Goal: Task Accomplishment & Management: Manage account settings

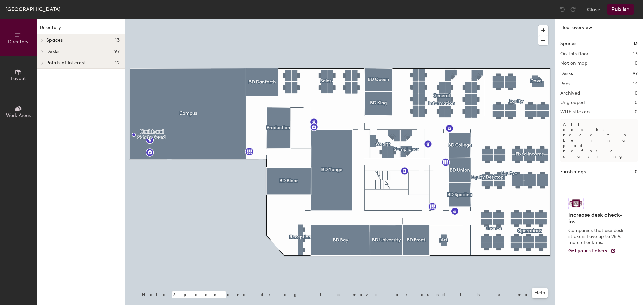
click at [486, 19] on div at bounding box center [340, 19] width 430 height 0
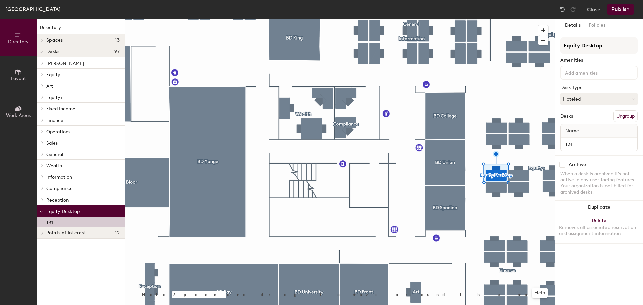
click at [628, 116] on button "Ungroup" at bounding box center [625, 116] width 24 height 11
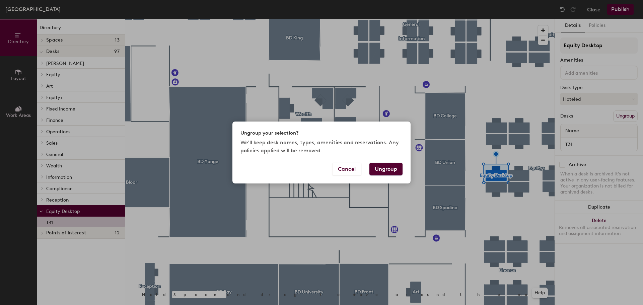
click at [393, 168] on button "Ungroup" at bounding box center [386, 169] width 33 height 13
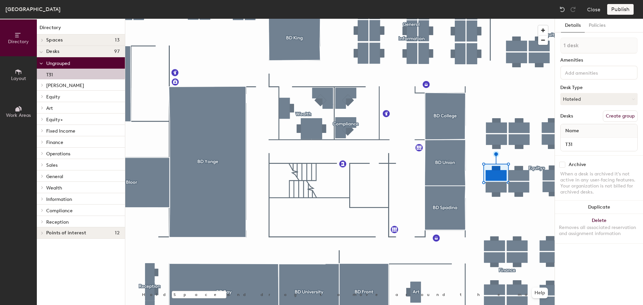
click at [58, 120] on span "Equity+" at bounding box center [54, 120] width 17 height 6
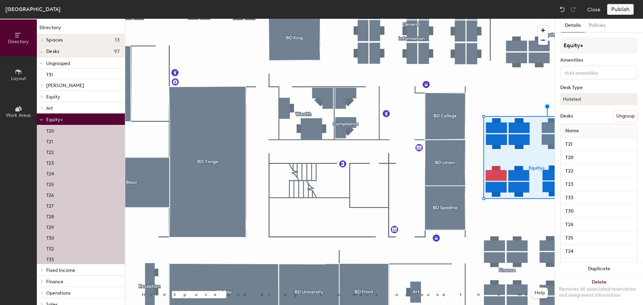
click at [591, 131] on div "Name" at bounding box center [599, 130] width 77 height 13
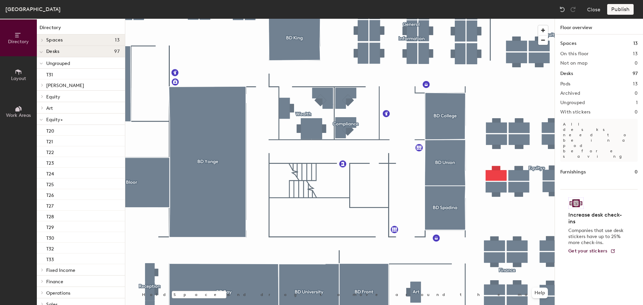
click at [499, 19] on div at bounding box center [340, 19] width 430 height 0
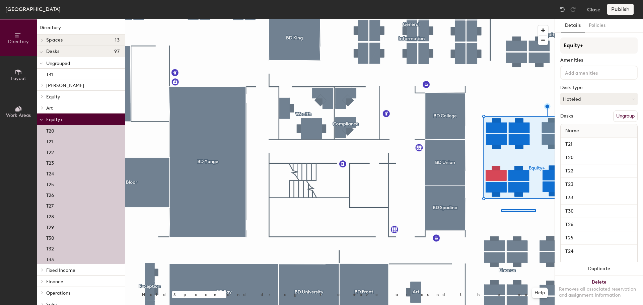
click at [503, 19] on div at bounding box center [340, 19] width 430 height 0
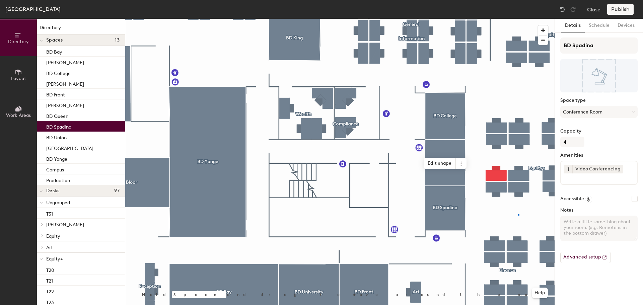
click at [518, 19] on div at bounding box center [340, 19] width 430 height 0
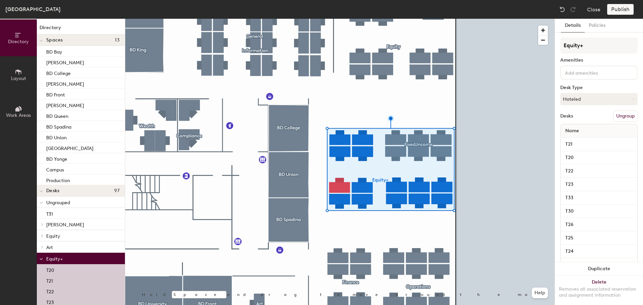
click at [569, 120] on div "Desks Ungroup" at bounding box center [599, 116] width 77 height 11
click at [578, 129] on span "Name" at bounding box center [572, 131] width 20 height 12
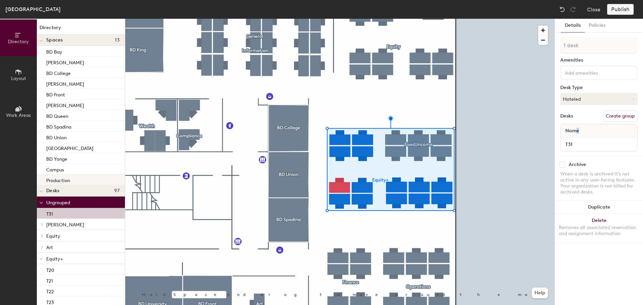
drag, startPoint x: 48, startPoint y: 214, endPoint x: 60, endPoint y: 175, distance: 40.4
click at [60, 175] on div "Directory Spaces [GEOGRAPHIC_DATA][PERSON_NAME] [PERSON_NAME] BD Front [PERSON_…" at bounding box center [81, 162] width 88 height 286
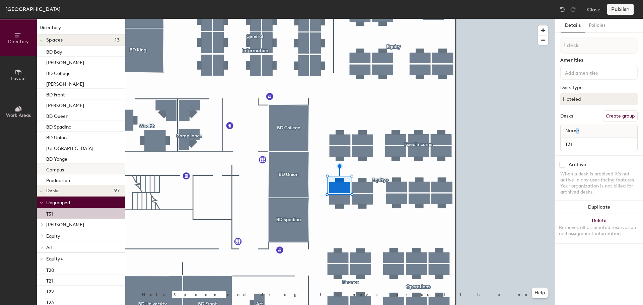
drag, startPoint x: 49, startPoint y: 213, endPoint x: 80, endPoint y: 168, distance: 55.4
click at [80, 168] on div "Directory Spaces [GEOGRAPHIC_DATA][PERSON_NAME] [PERSON_NAME] BD Front [PERSON_…" at bounding box center [81, 162] width 88 height 286
drag, startPoint x: 52, startPoint y: 214, endPoint x: 55, endPoint y: 213, distance: 3.4
click at [55, 213] on div "T31" at bounding box center [81, 213] width 88 height 11
click at [562, 11] on img at bounding box center [562, 9] width 7 height 7
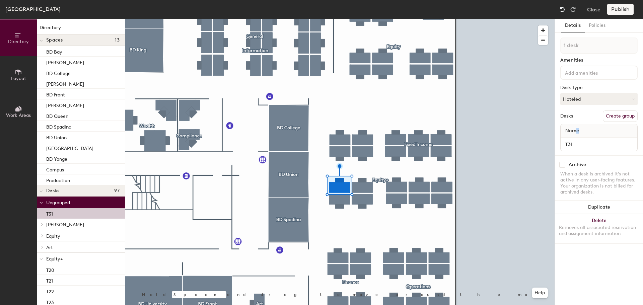
click at [562, 11] on img at bounding box center [562, 9] width 7 height 7
click at [563, 8] on img at bounding box center [562, 9] width 7 height 7
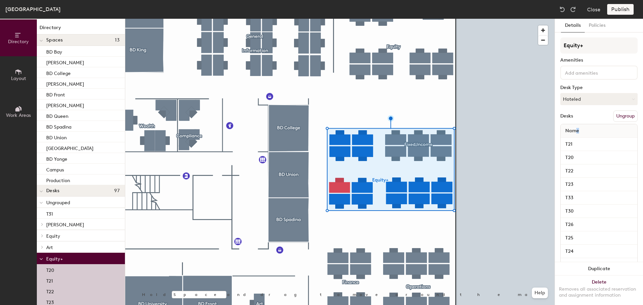
click at [602, 134] on div "Name" at bounding box center [599, 130] width 77 height 13
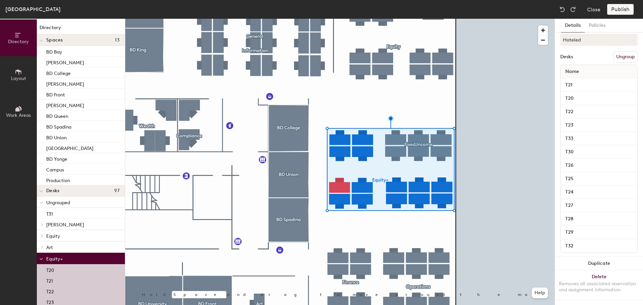
click at [55, 191] on span "Desks" at bounding box center [52, 190] width 13 height 5
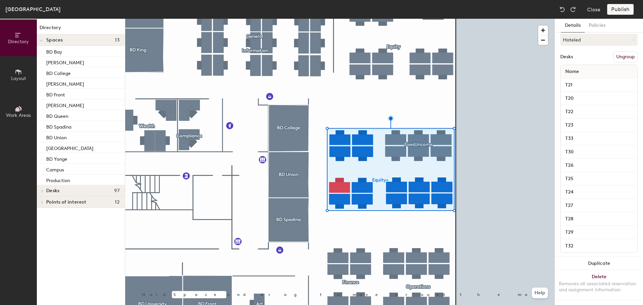
click at [55, 191] on span "Desks" at bounding box center [52, 190] width 13 height 5
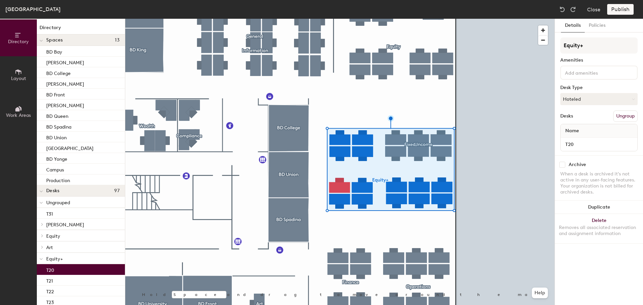
scroll to position [0, 0]
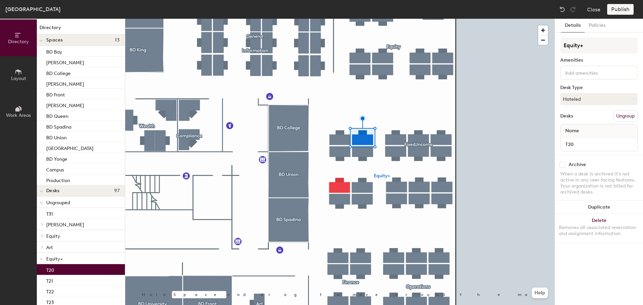
drag, startPoint x: 58, startPoint y: 272, endPoint x: 24, endPoint y: 265, distance: 34.8
click at [24, 265] on div "Directory Layout Work Areas" at bounding box center [18, 162] width 37 height 286
click at [57, 258] on span "Equity+" at bounding box center [54, 259] width 17 height 6
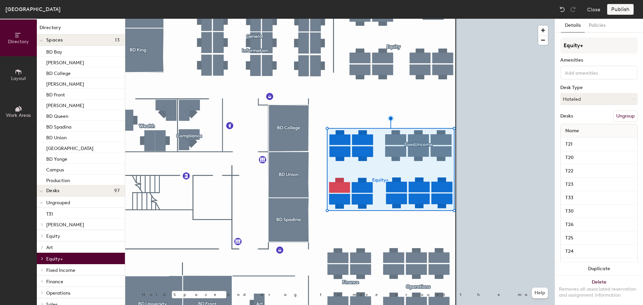
click at [45, 259] on div at bounding box center [41, 258] width 7 height 3
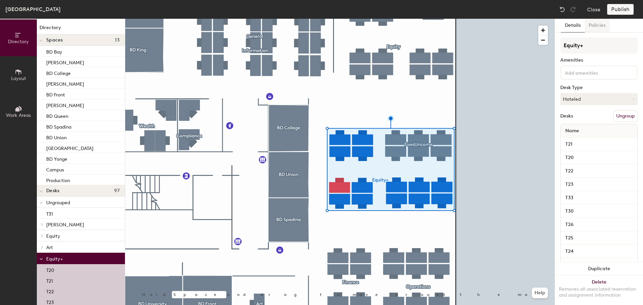
click at [598, 25] on button "Policies" at bounding box center [597, 26] width 25 height 14
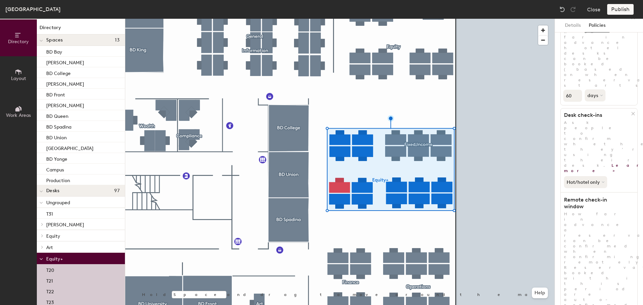
scroll to position [71, 0]
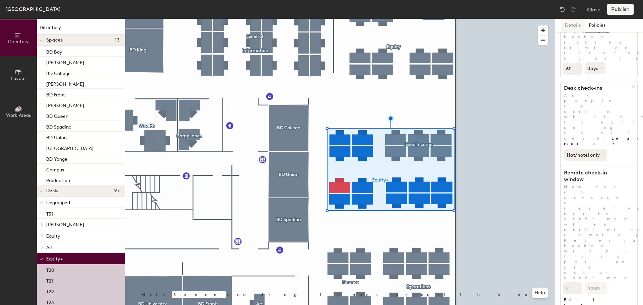
click at [575, 24] on button "Details" at bounding box center [573, 26] width 24 height 14
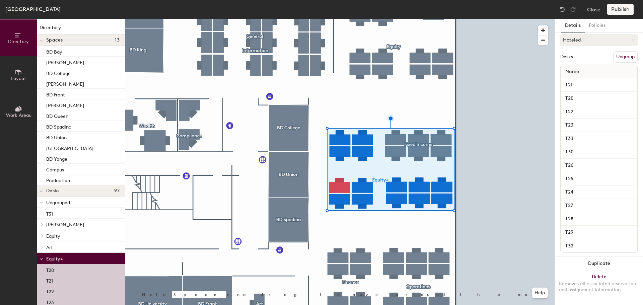
click at [16, 73] on icon at bounding box center [18, 71] width 7 height 7
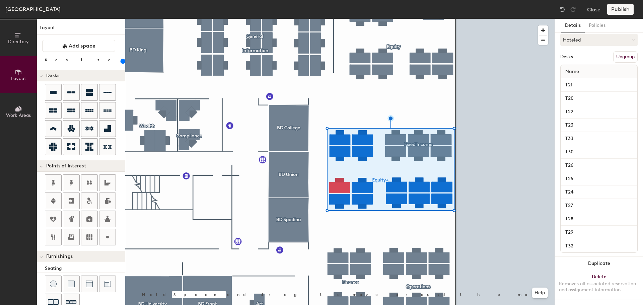
click at [15, 110] on icon at bounding box center [17, 109] width 4 height 4
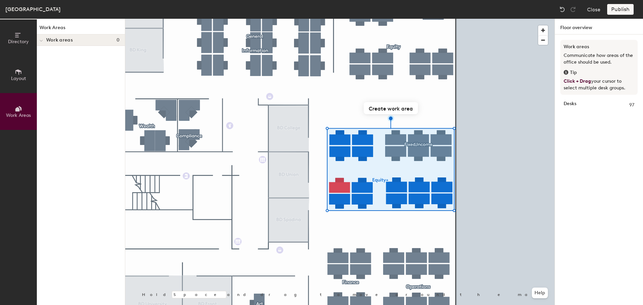
click at [17, 36] on icon at bounding box center [18, 34] width 7 height 7
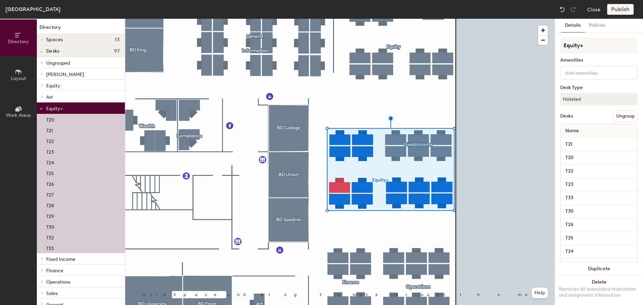
scroll to position [0, 0]
click at [62, 61] on span "Ungrouped" at bounding box center [58, 64] width 24 height 6
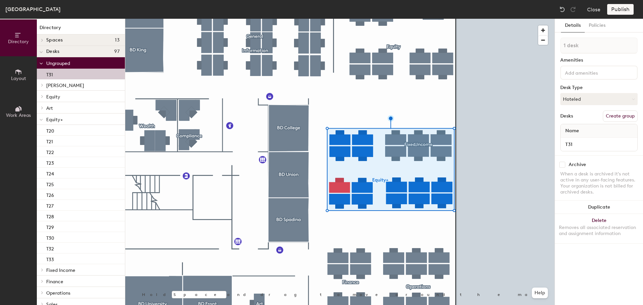
drag, startPoint x: 55, startPoint y: 75, endPoint x: 55, endPoint y: 69, distance: 5.4
click at [64, 112] on div "Ungrouped T31 Dave T01 Equity T02 T03 T04 T05 T06 T07 T08 T09 T10 T11 T12 T13 A…" at bounding box center [81, 212] width 88 height 310
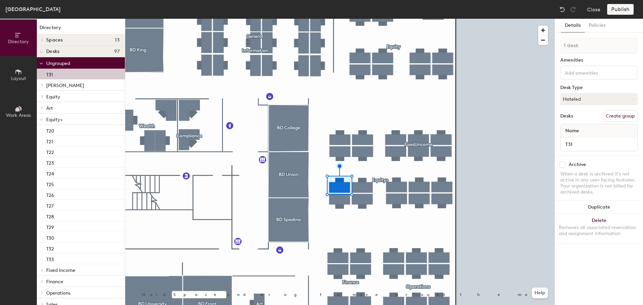
click at [45, 71] on div "T31" at bounding box center [81, 74] width 88 height 11
click at [565, 7] on img at bounding box center [562, 9] width 7 height 7
click at [613, 127] on div "Name" at bounding box center [599, 130] width 77 height 13
click at [619, 115] on button "Create group" at bounding box center [620, 116] width 35 height 11
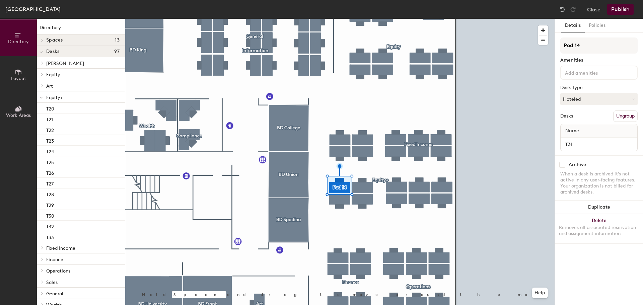
click at [632, 118] on button "Ungroup" at bounding box center [625, 116] width 24 height 11
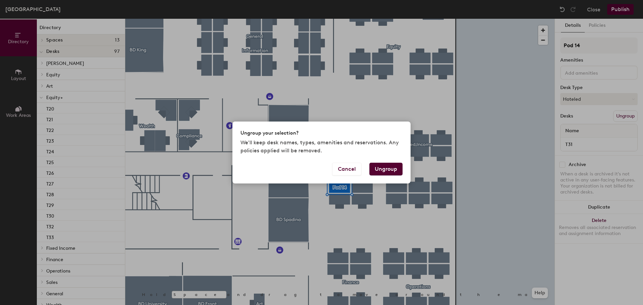
click at [396, 169] on button "Ungroup" at bounding box center [386, 169] width 33 height 13
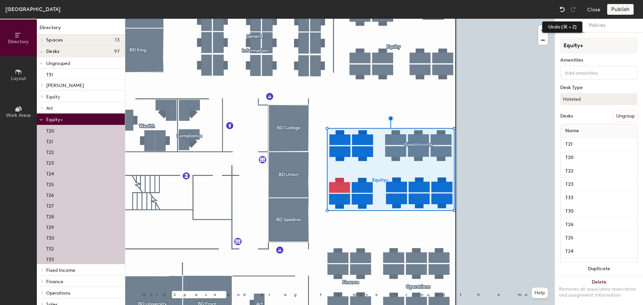
click at [564, 11] on img at bounding box center [562, 9] width 7 height 7
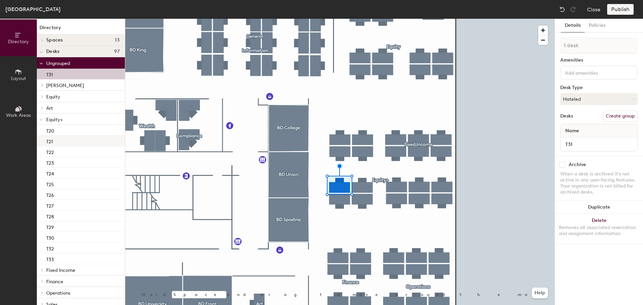
drag, startPoint x: 52, startPoint y: 74, endPoint x: 51, endPoint y: 137, distance: 63.0
click at [51, 137] on div "Ungrouped T31 Dave T01 Equity T02 T03 T04 T05 T06 T07 T08 T09 T10 T11 T12 T13 A…" at bounding box center [81, 212] width 88 height 310
drag, startPoint x: 50, startPoint y: 76, endPoint x: 56, endPoint y: 142, distance: 66.7
click at [56, 142] on div "Ungrouped T31 Dave T01 Equity T02 T03 T04 T05 T06 T07 T08 T09 T10 T11 T12 T13 A…" at bounding box center [81, 212] width 88 height 310
drag, startPoint x: 55, startPoint y: 72, endPoint x: 60, endPoint y: 143, distance: 70.9
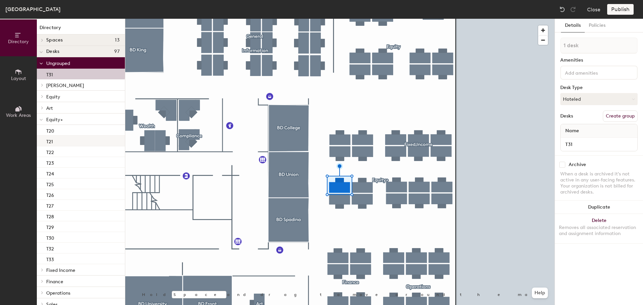
click at [61, 147] on div "Ungrouped T31 Dave T01 Equity T02 T03 T04 T05 T06 T07 T08 T09 T10 T11 T12 T13 A…" at bounding box center [81, 212] width 88 height 310
click at [50, 74] on p "T31" at bounding box center [49, 74] width 7 height 8
click at [49, 73] on p "T31" at bounding box center [49, 74] width 7 height 8
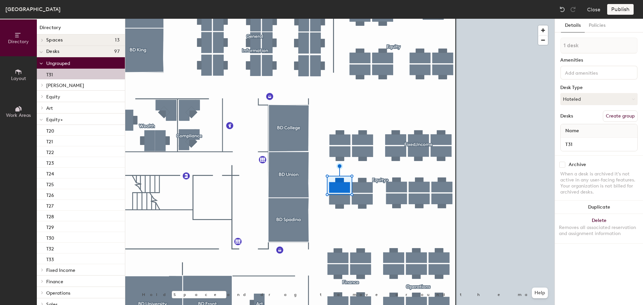
click at [49, 72] on p "T31" at bounding box center [49, 74] width 7 height 8
drag, startPoint x: 49, startPoint y: 72, endPoint x: 16, endPoint y: 76, distance: 33.1
click at [15, 76] on span "Layout" at bounding box center [18, 79] width 15 height 6
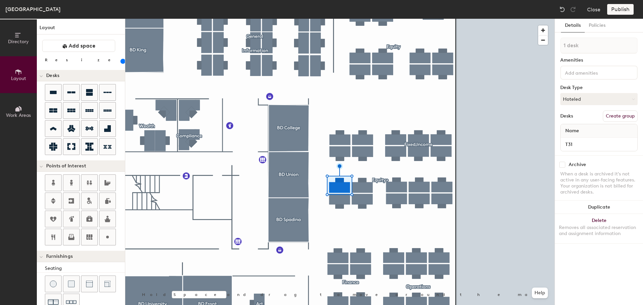
click at [22, 114] on span "Work Areas" at bounding box center [18, 116] width 25 height 6
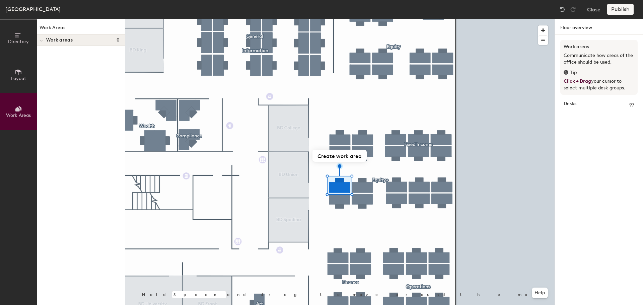
click at [21, 43] on span "Directory" at bounding box center [18, 42] width 21 height 6
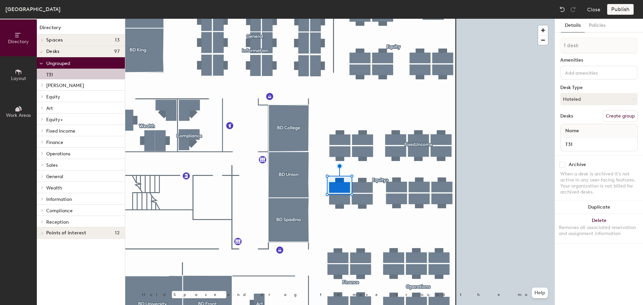
click at [58, 63] on span "Ungrouped" at bounding box center [58, 64] width 24 height 6
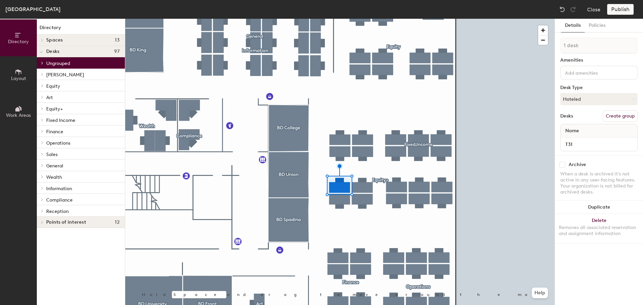
click at [55, 109] on span "Equity+" at bounding box center [54, 109] width 17 height 6
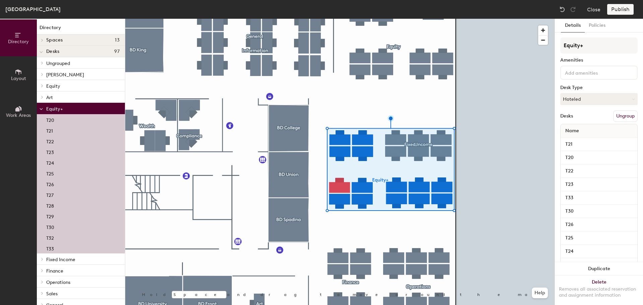
drag, startPoint x: 56, startPoint y: 64, endPoint x: 68, endPoint y: 121, distance: 58.3
click at [68, 122] on div "Ungrouped T31 Dave T01 Equity T02 T03 T04 T05 T06 T07 T08 T09 T10 T11 T12 T13 A…" at bounding box center [81, 206] width 88 height 299
click at [29, 169] on div "Directory Layout Work Areas Directory Spaces 13 BD Bay BD Bloor BD College BD D…" at bounding box center [321, 162] width 643 height 286
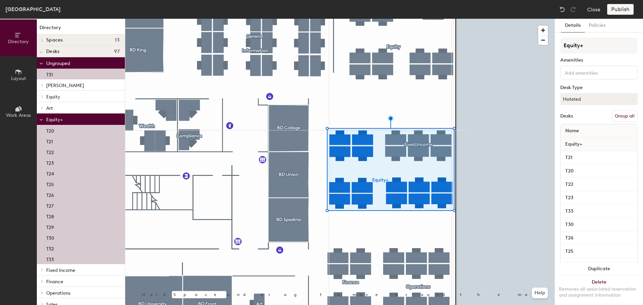
click at [619, 117] on button "Group all" at bounding box center [625, 116] width 26 height 11
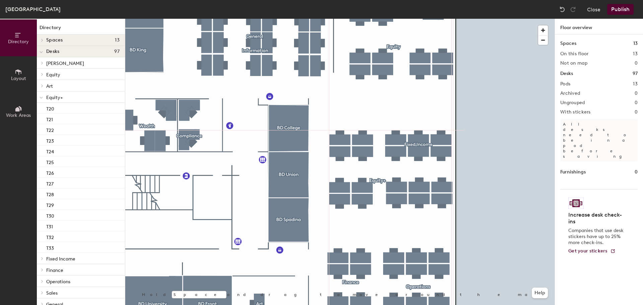
click at [343, 19] on div at bounding box center [340, 19] width 430 height 0
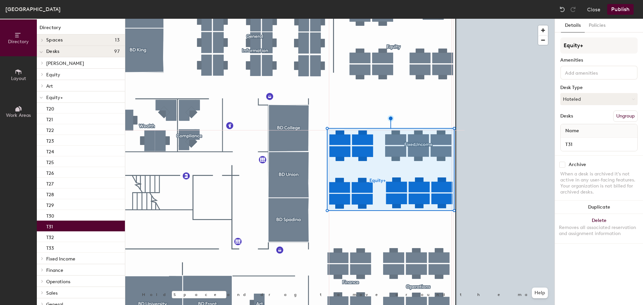
click at [58, 226] on div "T31" at bounding box center [81, 226] width 88 height 11
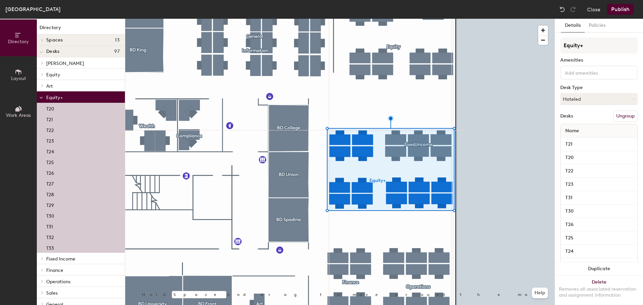
click at [69, 153] on div "T24" at bounding box center [81, 151] width 88 height 11
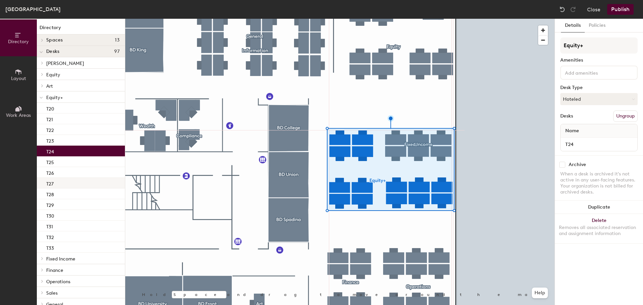
click at [74, 182] on div "T27" at bounding box center [81, 183] width 88 height 11
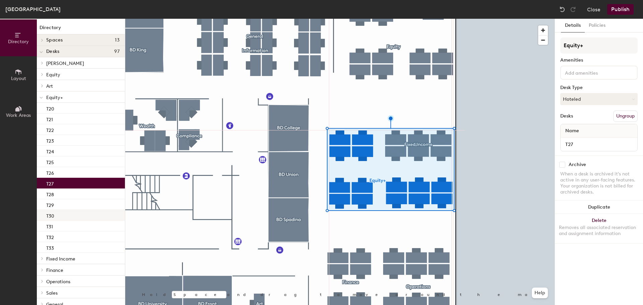
click at [73, 210] on div "T20 T21 T22 T23 T24 T25 T26 T27 T28 T29 T30 T31 T32 T33" at bounding box center [81, 178] width 88 height 150
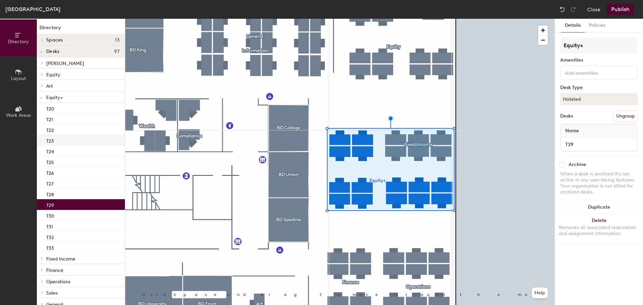
click at [62, 138] on div "T23" at bounding box center [81, 140] width 88 height 11
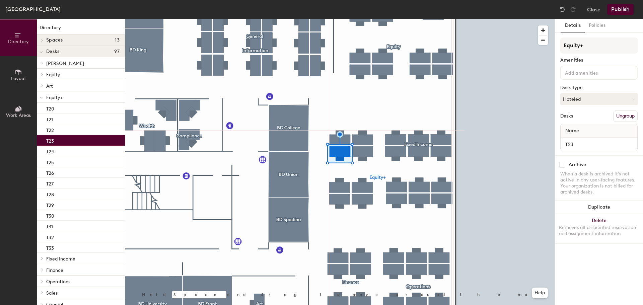
click at [624, 9] on button "Publish" at bounding box center [620, 9] width 26 height 11
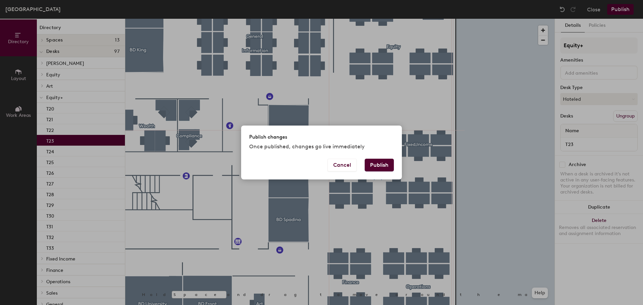
click at [387, 165] on button "Publish" at bounding box center [379, 165] width 29 height 13
